Goal: Information Seeking & Learning: Learn about a topic

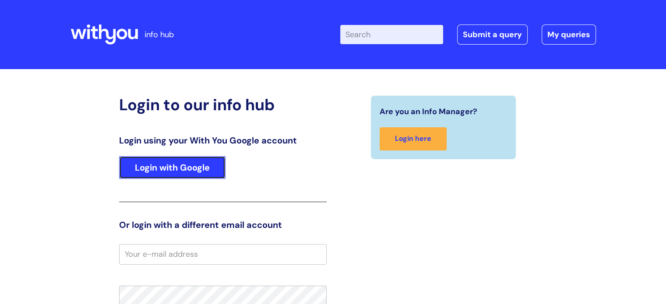
click at [177, 171] on link "Login with Google" at bounding box center [172, 167] width 106 height 23
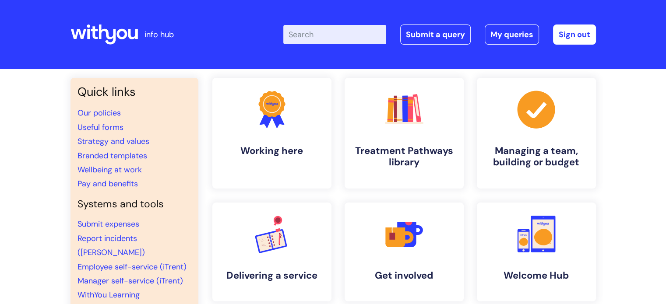
click at [348, 35] on input "Enter your search term here..." at bounding box center [334, 34] width 103 height 19
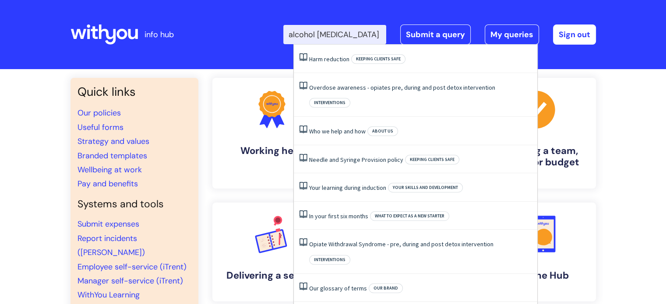
scroll to position [0, 1]
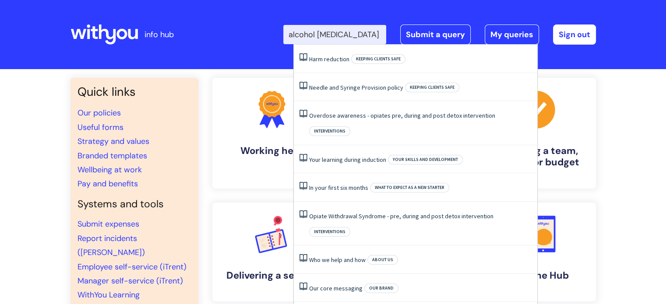
type input "alcohol harm reduction"
click button "Search" at bounding box center [0, 0] width 0 height 0
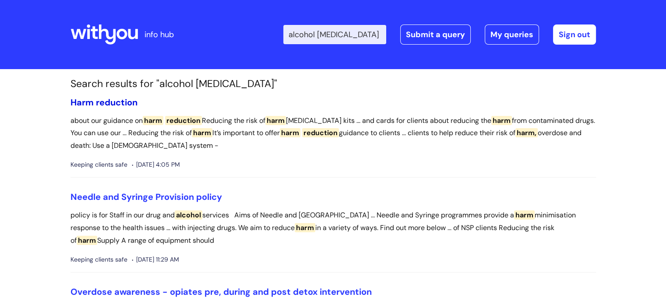
click at [109, 102] on span "reduction" at bounding box center [117, 102] width 42 height 11
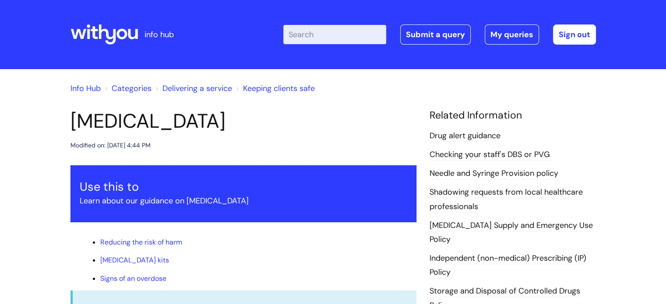
click at [333, 35] on input "Enter your search term here..." at bounding box center [334, 34] width 103 height 19
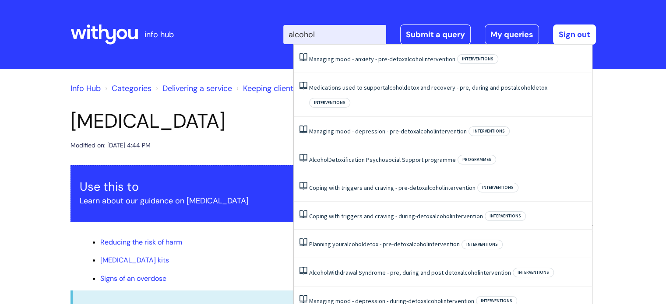
type input "alcohol"
click button "Search" at bounding box center [0, 0] width 0 height 0
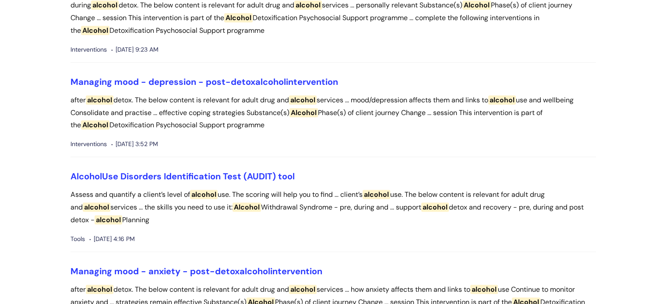
scroll to position [875, 0]
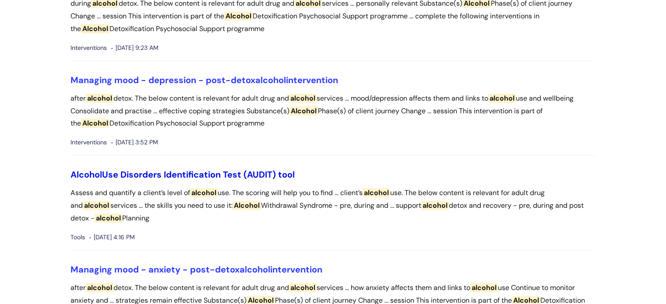
click at [177, 175] on link "Alcohol Use Disorders Identification Test (AUDIT) tool" at bounding box center [182, 174] width 224 height 11
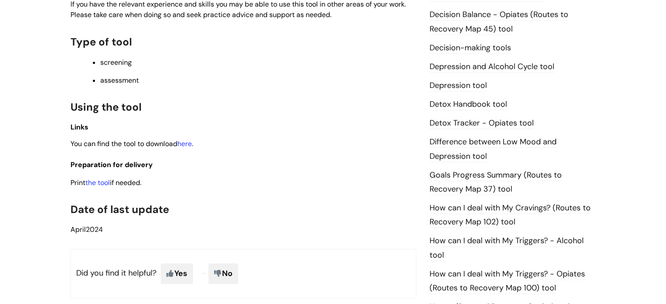
scroll to position [438, 0]
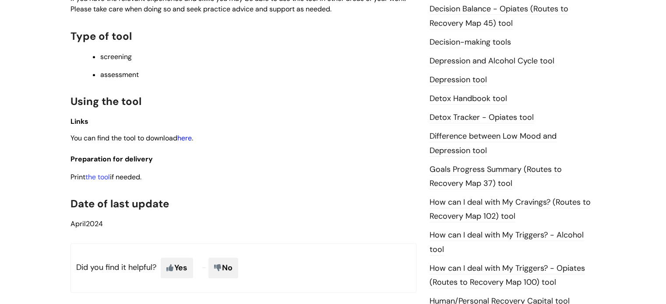
click at [189, 141] on link "here" at bounding box center [184, 137] width 14 height 9
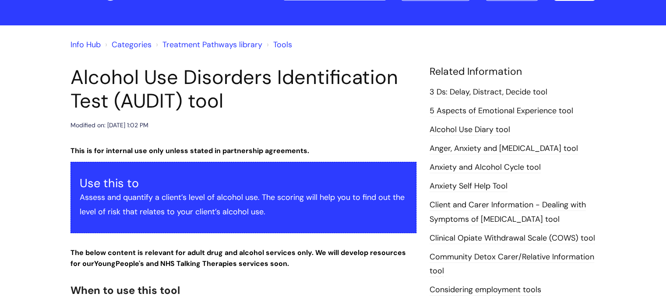
scroll to position [0, 0]
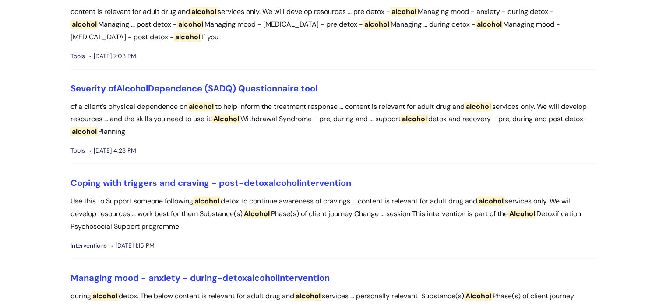
scroll to position [1267, 0]
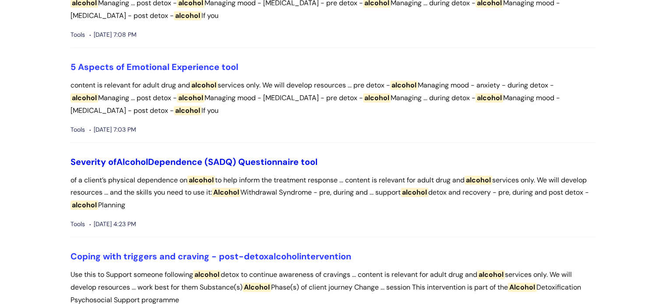
click at [174, 160] on link "Severity of Alcohol Dependence (SADQ) Questionnaire tool" at bounding box center [193, 161] width 247 height 11
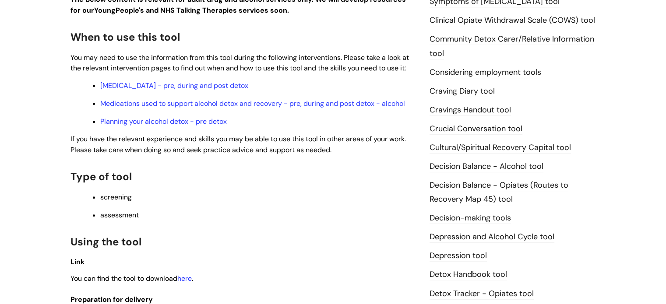
scroll to position [394, 0]
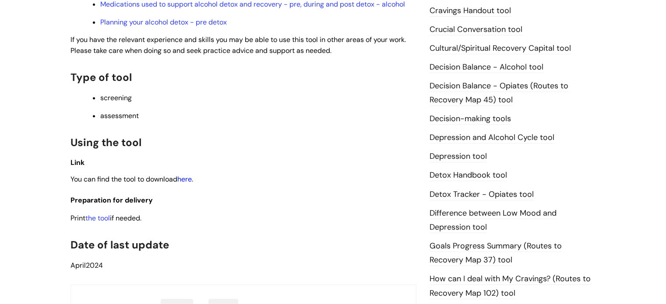
click at [191, 181] on link "here" at bounding box center [184, 179] width 14 height 9
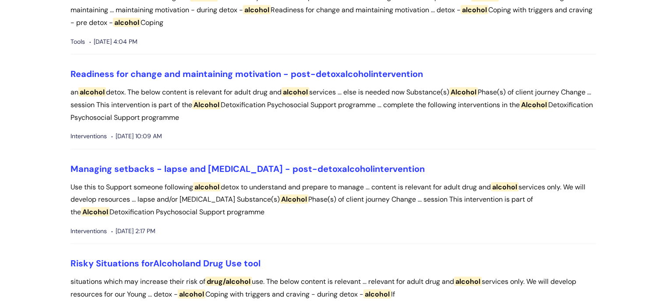
scroll to position [1822, 0]
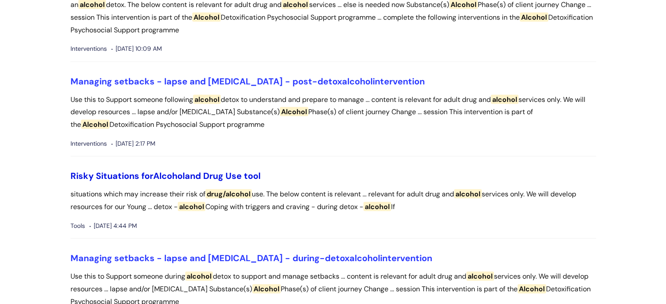
click at [133, 175] on link "Risky Situations for Alcohol and Drug Use tool" at bounding box center [165, 175] width 190 height 11
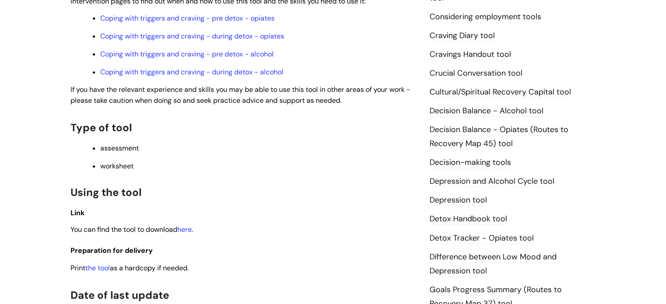
scroll to position [306, 0]
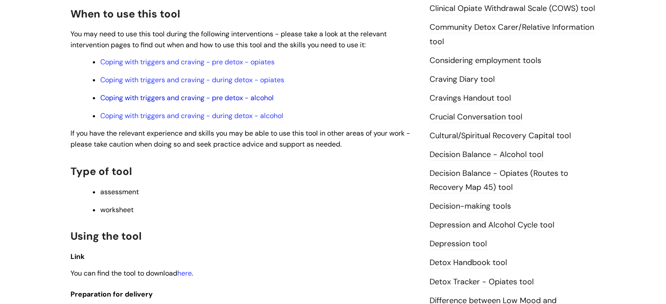
click at [182, 98] on link "Coping with triggers and craving - pre detox - alcohol" at bounding box center [186, 97] width 173 height 9
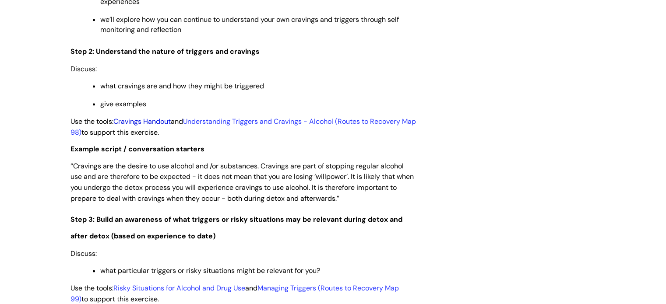
scroll to position [1094, 0]
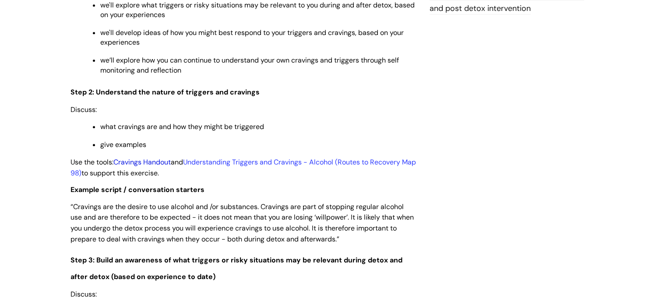
click at [155, 166] on link "Cravings Handout" at bounding box center [141, 162] width 57 height 9
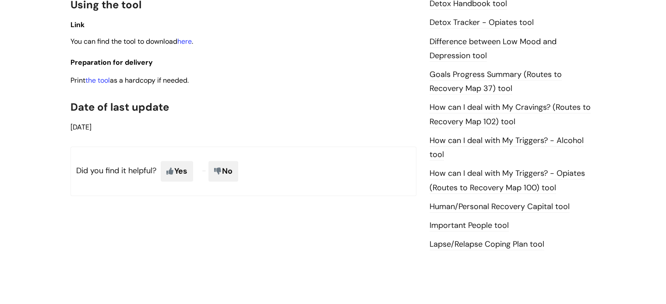
scroll to position [634, 0]
